Goal: Information Seeking & Learning: Learn about a topic

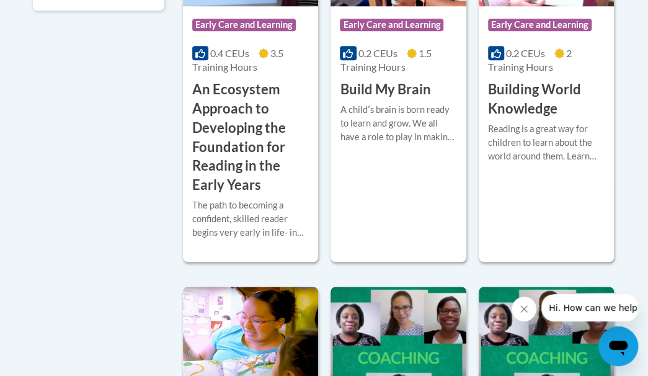
scroll to position [443, 0]
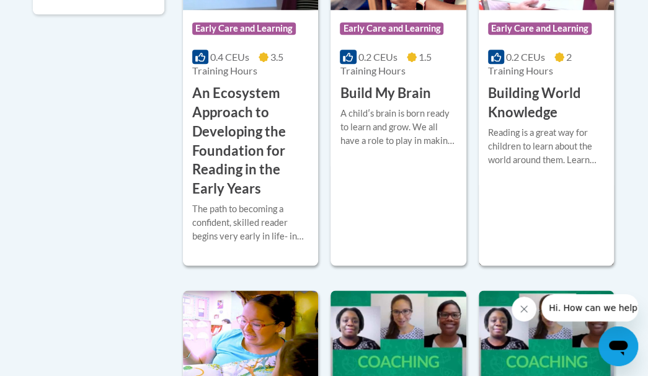
click at [613, 244] on div "Course Category: Early Care and Learning 0.2 CEUs 2 Training Hours COURSE Build…" at bounding box center [546, 74] width 135 height 382
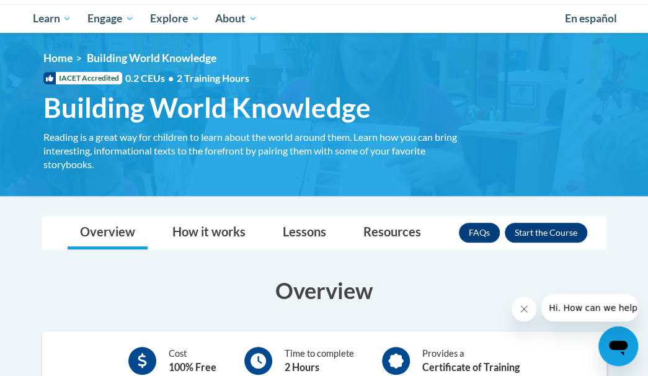
scroll to position [125, 0]
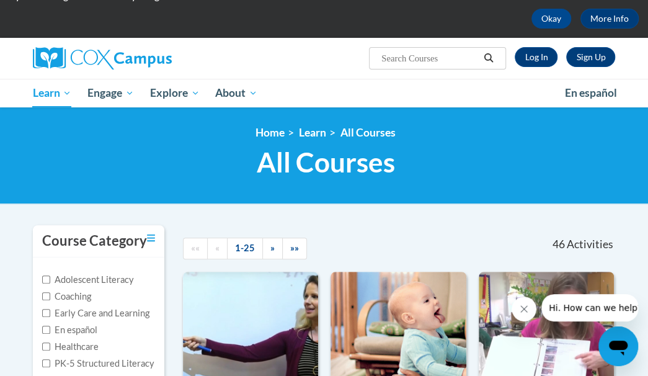
scroll to position [52, 0]
